Goal: Task Accomplishment & Management: Manage account settings

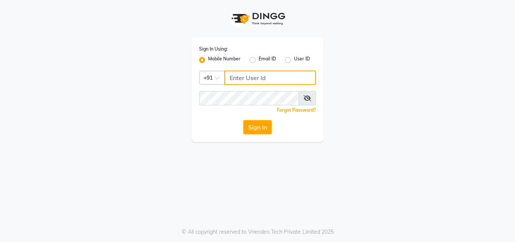
click at [239, 80] on input "Username" at bounding box center [271, 78] width 92 height 14
type input "7030073600"
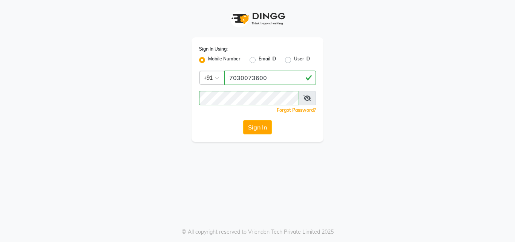
click at [312, 98] on span at bounding box center [307, 98] width 17 height 14
click at [311, 99] on icon at bounding box center [308, 98] width 8 height 6
click at [265, 129] on button "Sign In" at bounding box center [257, 127] width 29 height 14
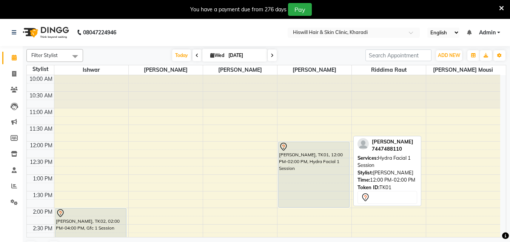
click at [299, 158] on div "[PERSON_NAME], TK01, 12:00 PM-02:00 PM, Hydra Facial 1 Session" at bounding box center [314, 174] width 71 height 65
select select "7"
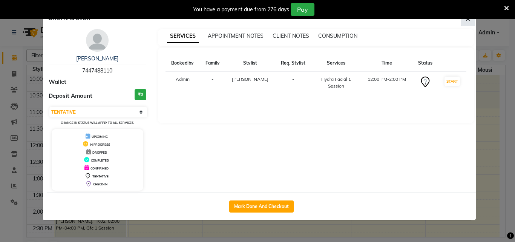
click at [467, 20] on icon "button" at bounding box center [468, 19] width 5 height 6
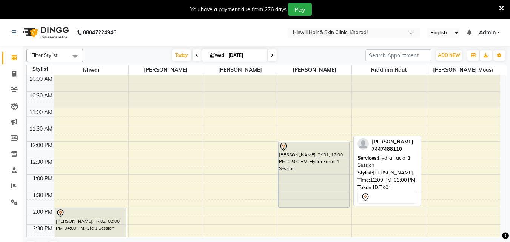
click at [308, 179] on div "[PERSON_NAME], TK01, 12:00 PM-02:00 PM, Hydra Facial 1 Session" at bounding box center [314, 174] width 71 height 65
select select "7"
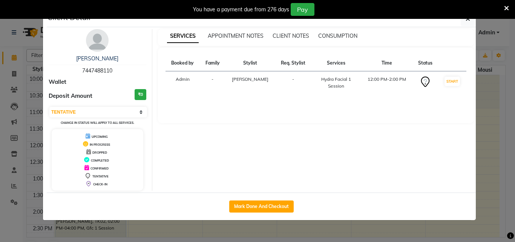
click at [87, 152] on icon at bounding box center [88, 151] width 5 height 5
click at [88, 154] on icon at bounding box center [88, 151] width 5 height 5
click at [91, 153] on div "DROPPED" at bounding box center [98, 152] width 86 height 8
click at [91, 156] on div "UPCOMING IN PROGRESS DROPPED COMPLETED CONFIRMED TENTATIVE CHECK-IN" at bounding box center [98, 160] width 92 height 62
click at [91, 156] on div "COMPLETED" at bounding box center [98, 160] width 86 height 8
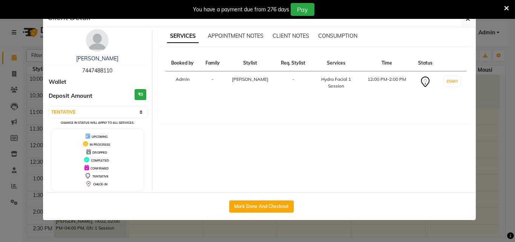
drag, startPoint x: 228, startPoint y: 146, endPoint x: 205, endPoint y: 151, distance: 23.6
click at [228, 146] on div "SERVICES APPOINTMENT NOTES CLIENT NOTES CONSUMPTION Booked by Family Stylist Re…" at bounding box center [316, 110] width 328 height 162
click at [90, 152] on icon at bounding box center [88, 151] width 5 height 5
click at [86, 154] on icon at bounding box center [88, 151] width 5 height 5
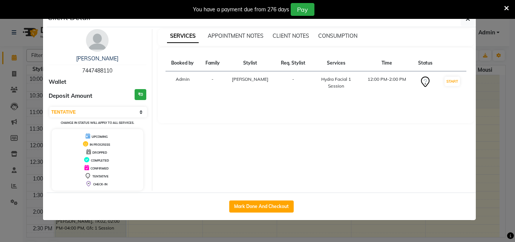
click at [88, 153] on icon at bounding box center [88, 151] width 5 height 5
click at [227, 140] on div "SERVICES APPOINTMENT NOTES CLIENT NOTES CONSUMPTION Booked by Family Stylist Re…" at bounding box center [316, 110] width 328 height 162
click at [91, 150] on icon at bounding box center [88, 151] width 5 height 5
click at [88, 153] on icon at bounding box center [88, 151] width 5 height 5
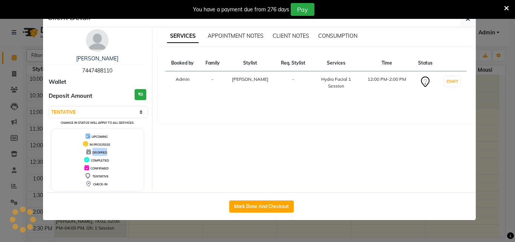
click at [87, 154] on icon at bounding box center [88, 151] width 5 height 5
click at [468, 20] on body "08047224946 Select Location × Hiswill Hair & Skin Clinic, Kharadi English ENGLI…" at bounding box center [257, 140] width 515 height 242
click at [505, 28] on ngb-modal-window "Client Detail [PERSON_NAME] 7447488110 Wallet Deposit Amount ₹0 Select IN SERVI…" at bounding box center [257, 121] width 515 height 242
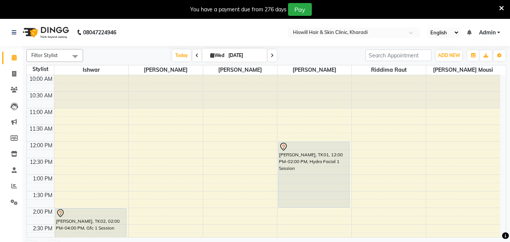
click at [271, 55] on icon at bounding box center [272, 55] width 3 height 5
type input "[DATE]"
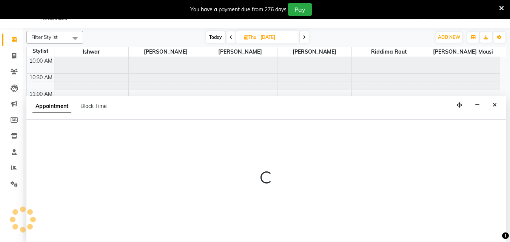
select select "89733"
select select "705"
select select "tentative"
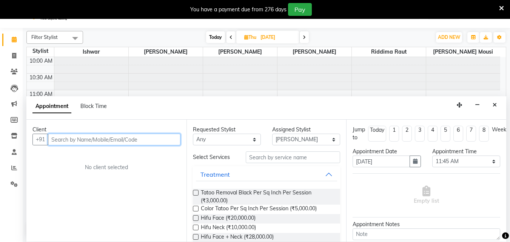
scroll to position [19, 0]
click at [67, 142] on input "text" at bounding box center [114, 139] width 132 height 12
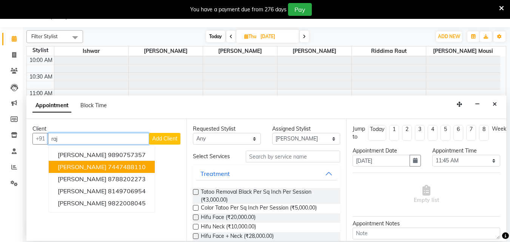
click at [67, 165] on span "[PERSON_NAME]" at bounding box center [82, 167] width 49 height 8
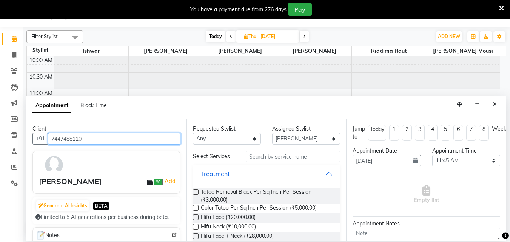
type input "7447488110"
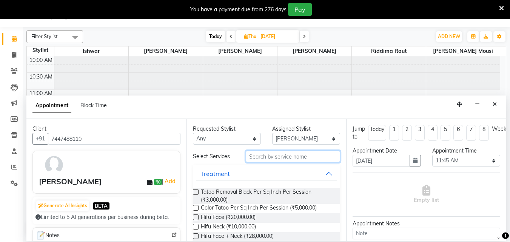
click at [252, 157] on input "text" at bounding box center [293, 157] width 94 height 12
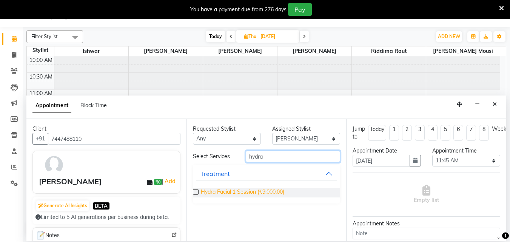
type input "hydra"
click at [226, 191] on span "Hydra Facial 1 Session (₹9,000.00)" at bounding box center [242, 192] width 83 height 9
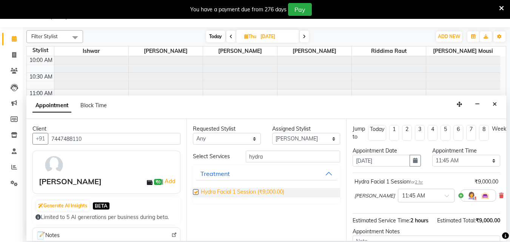
checkbox input "false"
click at [445, 195] on span at bounding box center [449, 198] width 9 height 8
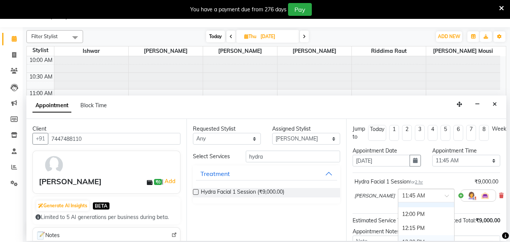
scroll to position [38, 0]
click at [408, 226] on div "12:00 PM" at bounding box center [426, 227] width 56 height 14
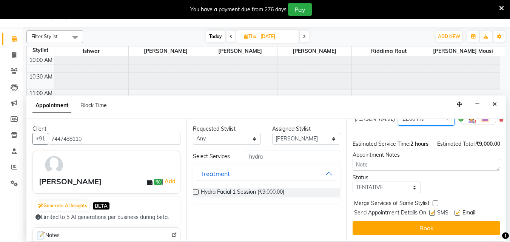
scroll to position [90, 0]
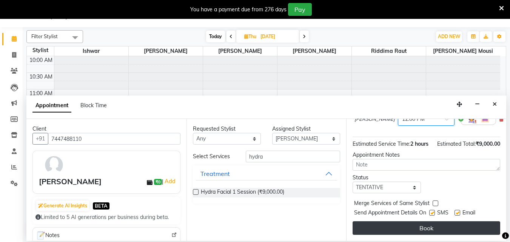
click at [414, 221] on button "Book" at bounding box center [426, 228] width 148 height 14
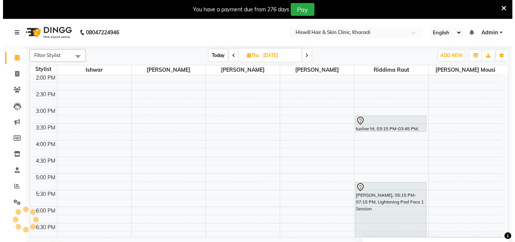
scroll to position [151, 0]
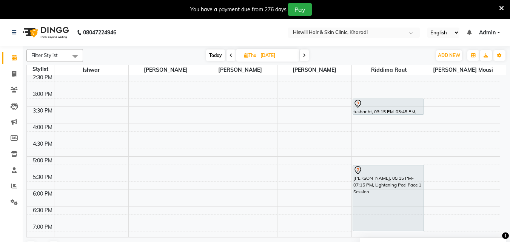
click at [503, 8] on icon at bounding box center [501, 8] width 5 height 7
